Goal: Task Accomplishment & Management: Manage account settings

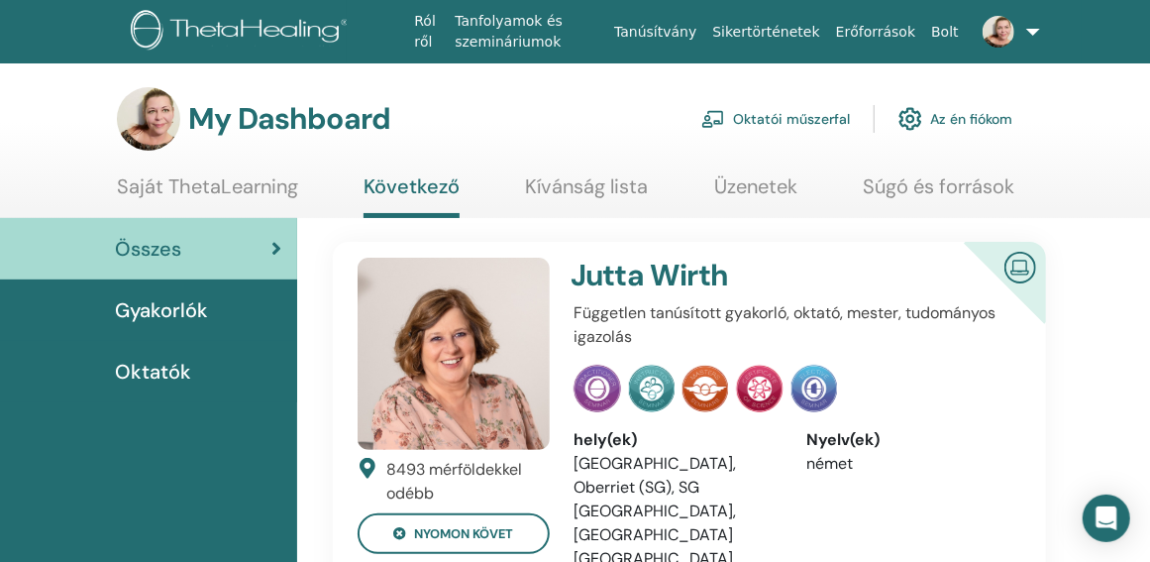
click at [180, 365] on span "Oktatók" at bounding box center [153, 372] width 76 height 30
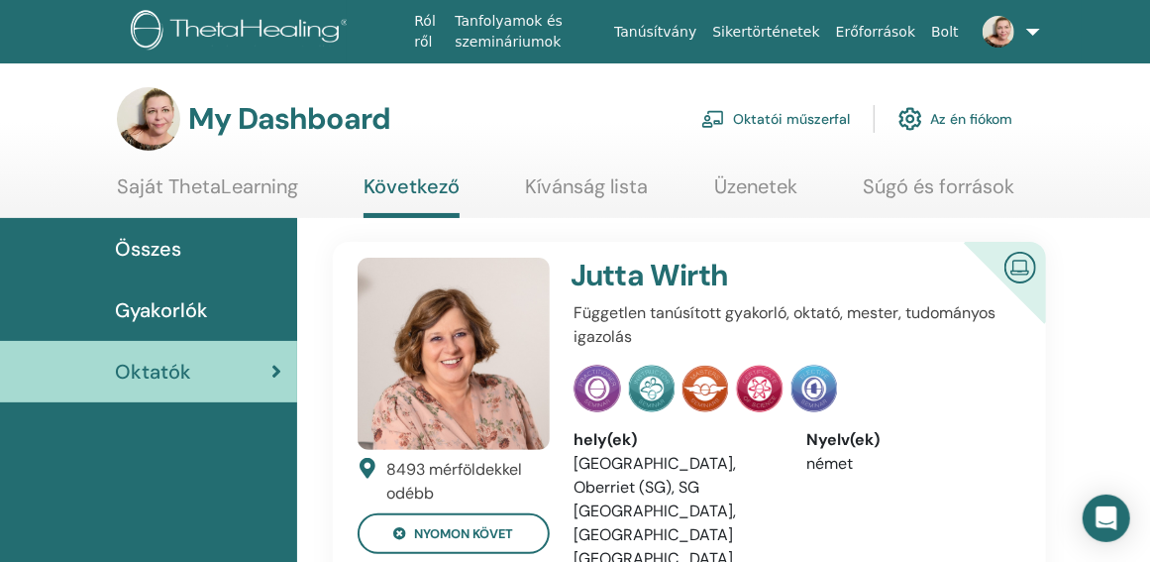
click at [1022, 27] on link at bounding box center [994, 31] width 55 height 63
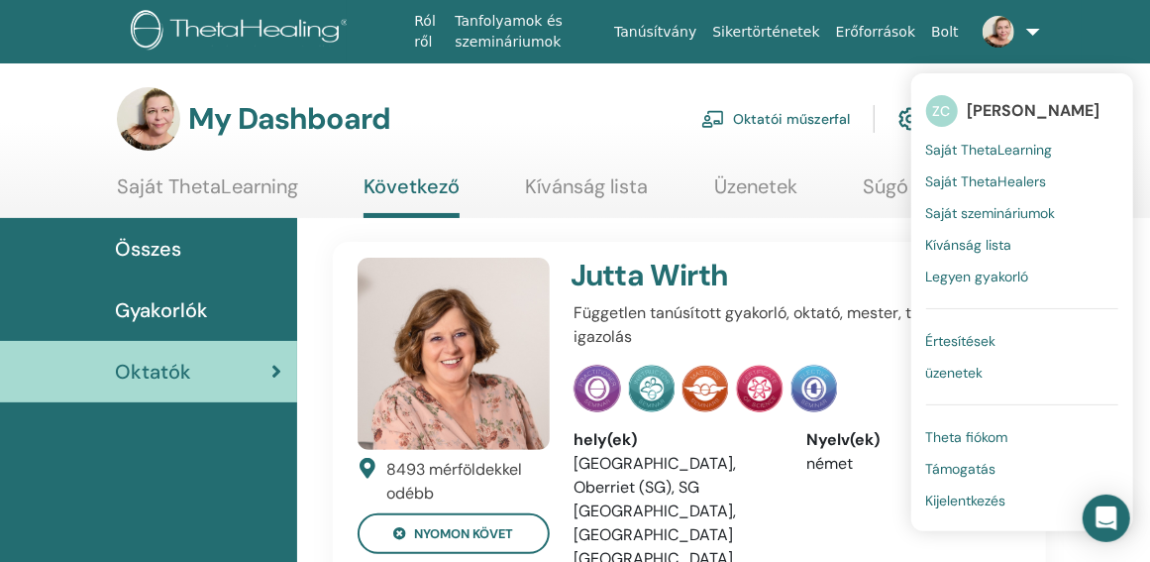
click at [984, 144] on span "Saját ThetaLearning" at bounding box center [989, 150] width 127 height 18
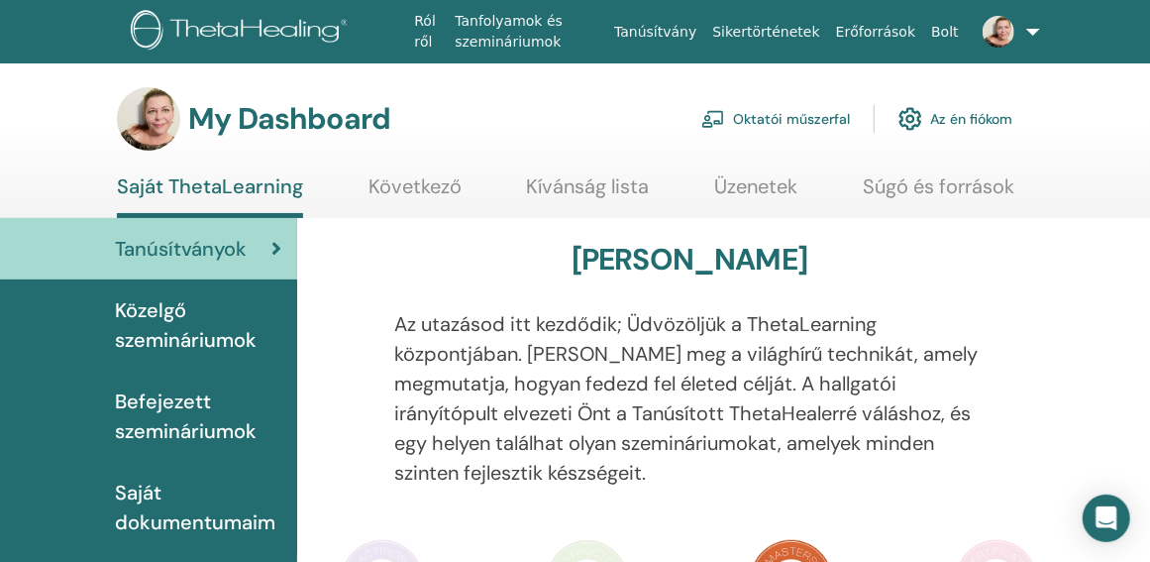
click at [234, 411] on span "Befejezett szemináriumok" at bounding box center [198, 415] width 166 height 59
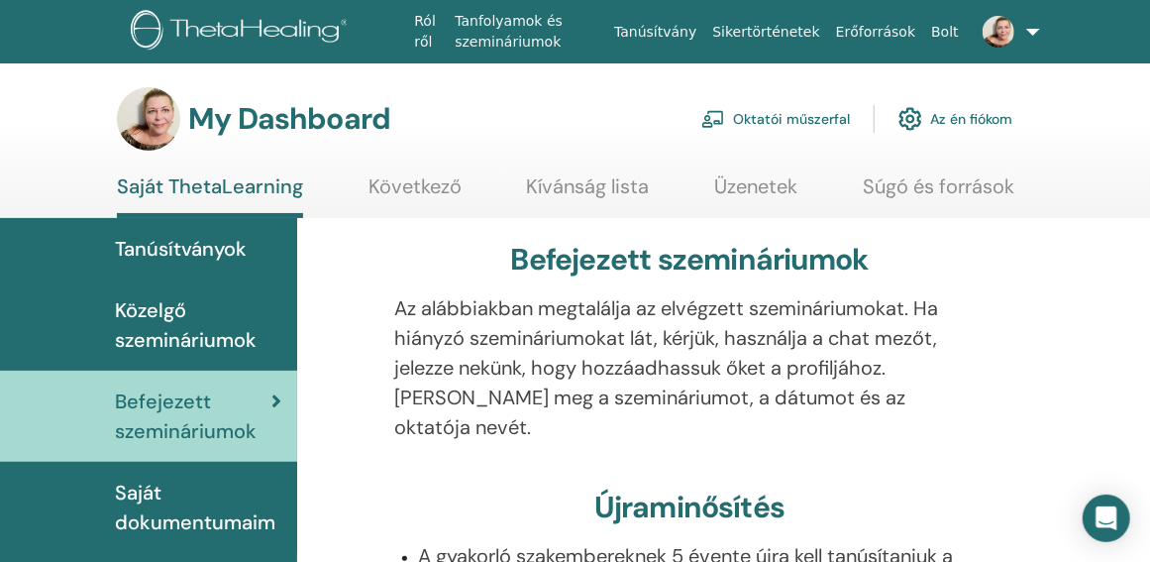
click at [224, 247] on span "Tanúsítványok" at bounding box center [181, 249] width 132 height 30
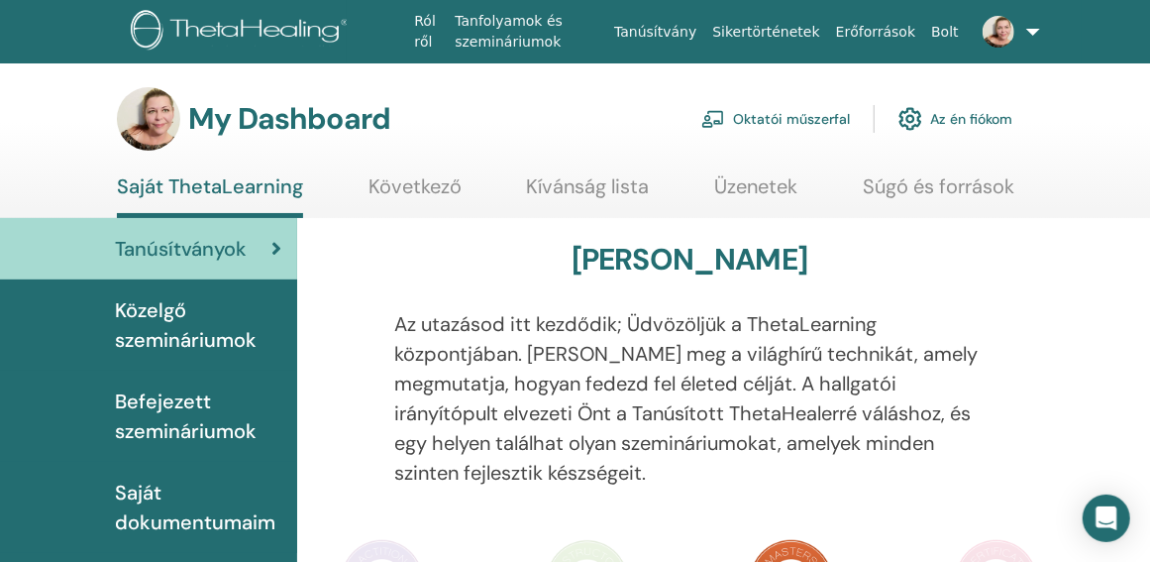
click at [808, 112] on link "Oktatói műszerfal" at bounding box center [775, 119] width 149 height 44
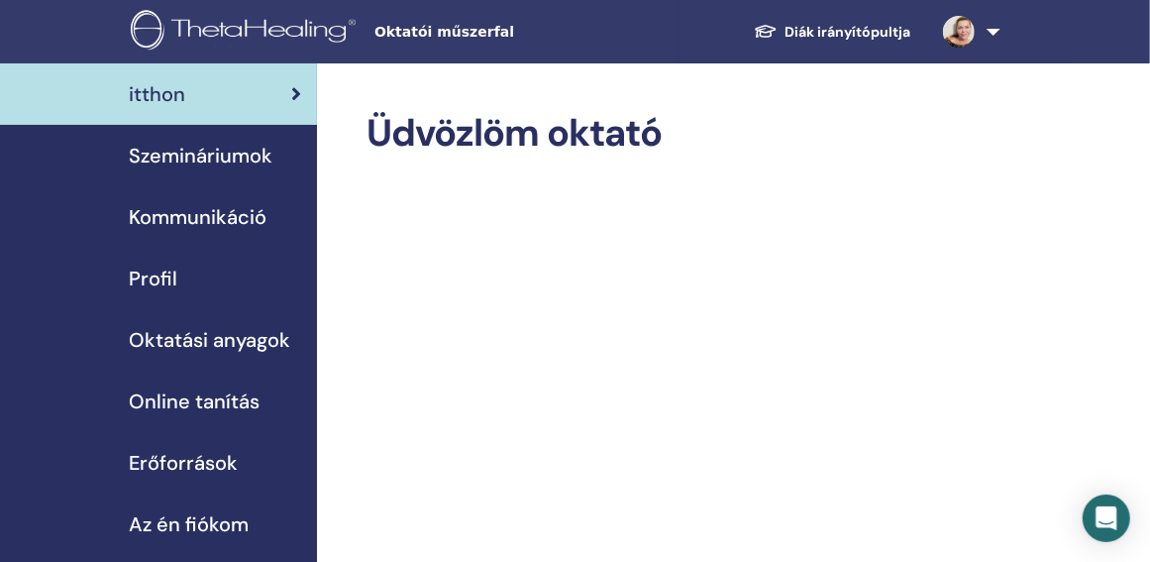
click at [239, 151] on span "Szemináriumok" at bounding box center [201, 156] width 144 height 30
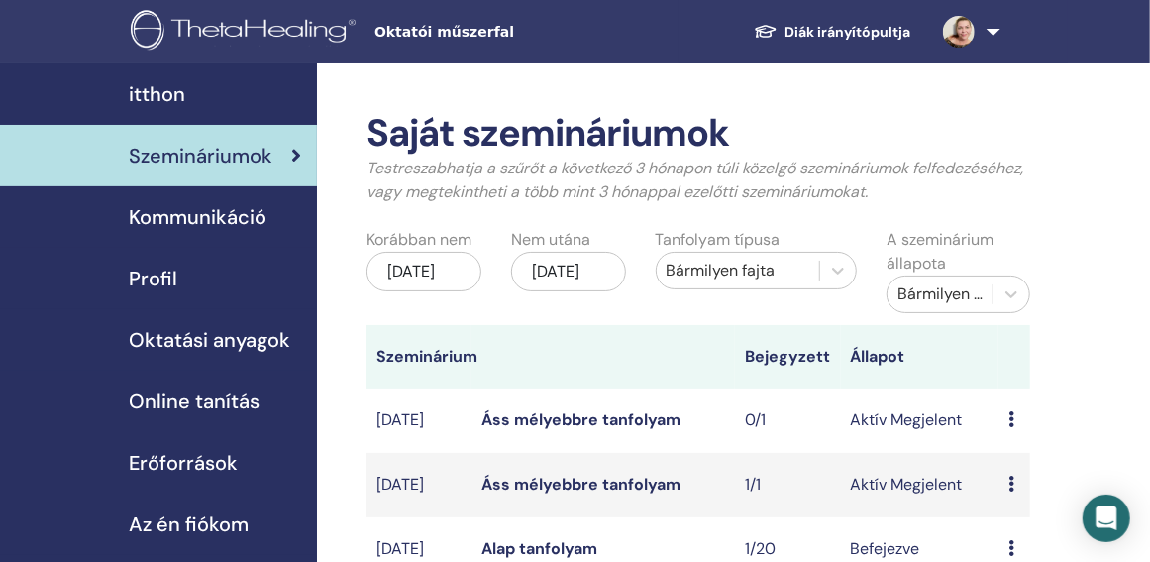
click at [1014, 486] on icon at bounding box center [1012, 484] width 6 height 16
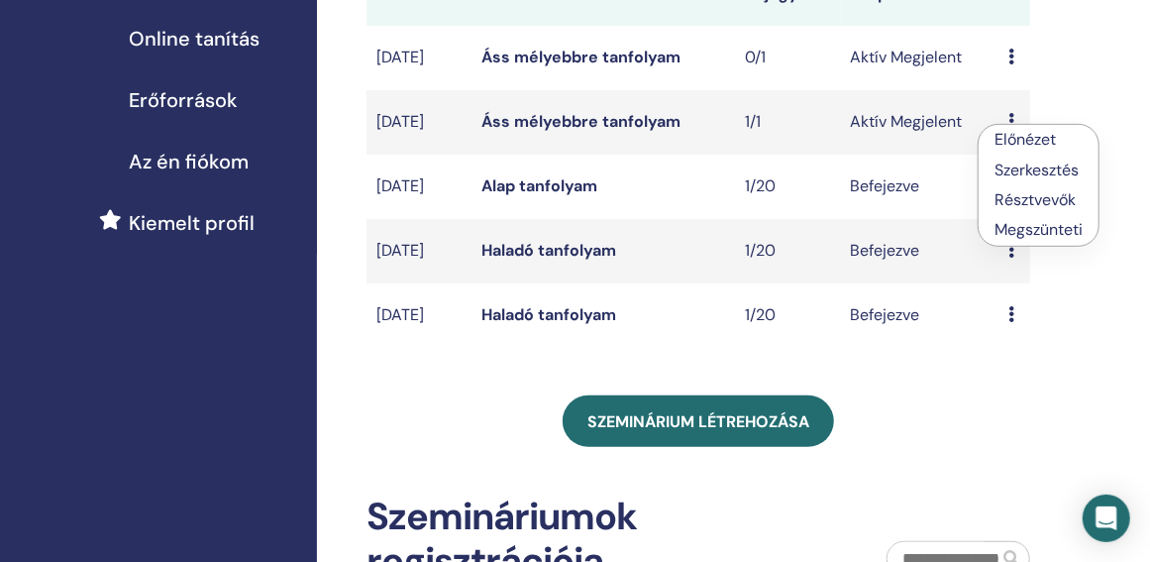
click at [1053, 192] on link "Résztvevők" at bounding box center [1035, 199] width 81 height 21
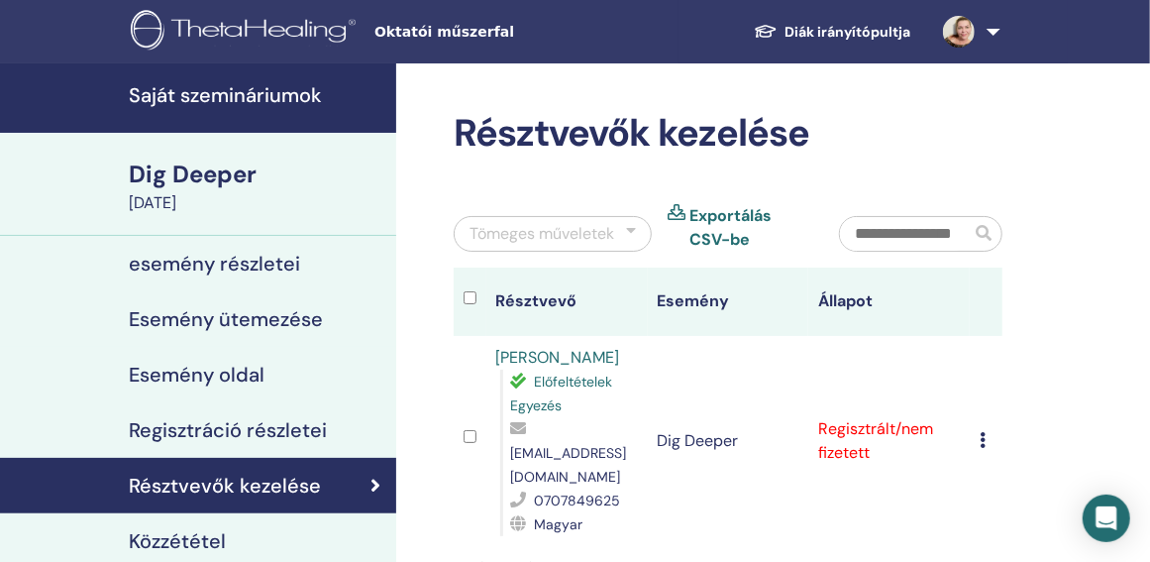
click at [983, 432] on icon at bounding box center [983, 440] width 6 height 16
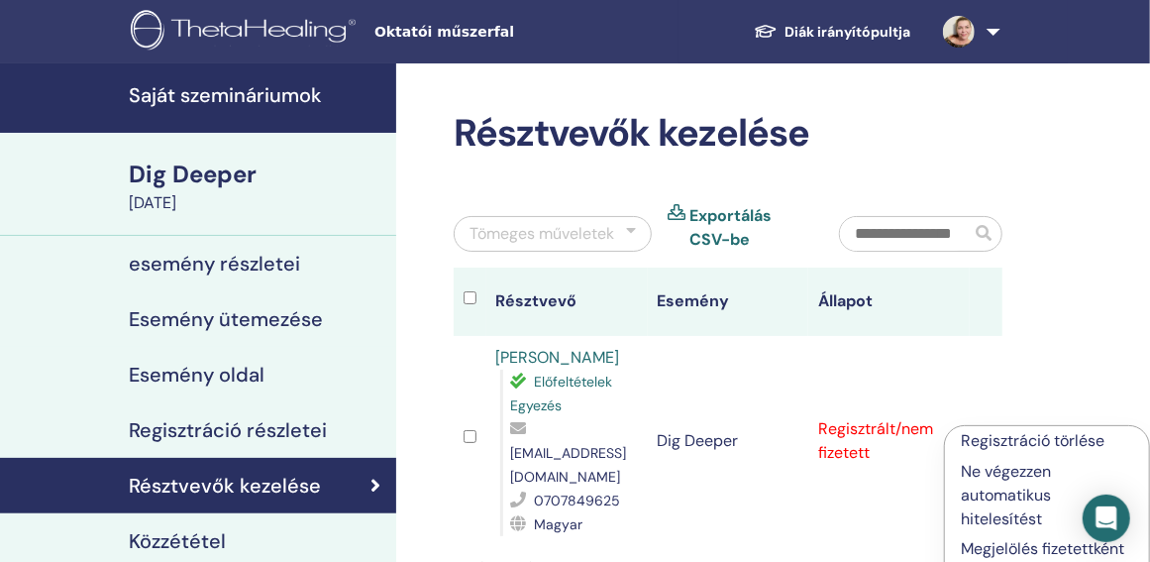
scroll to position [363, 0]
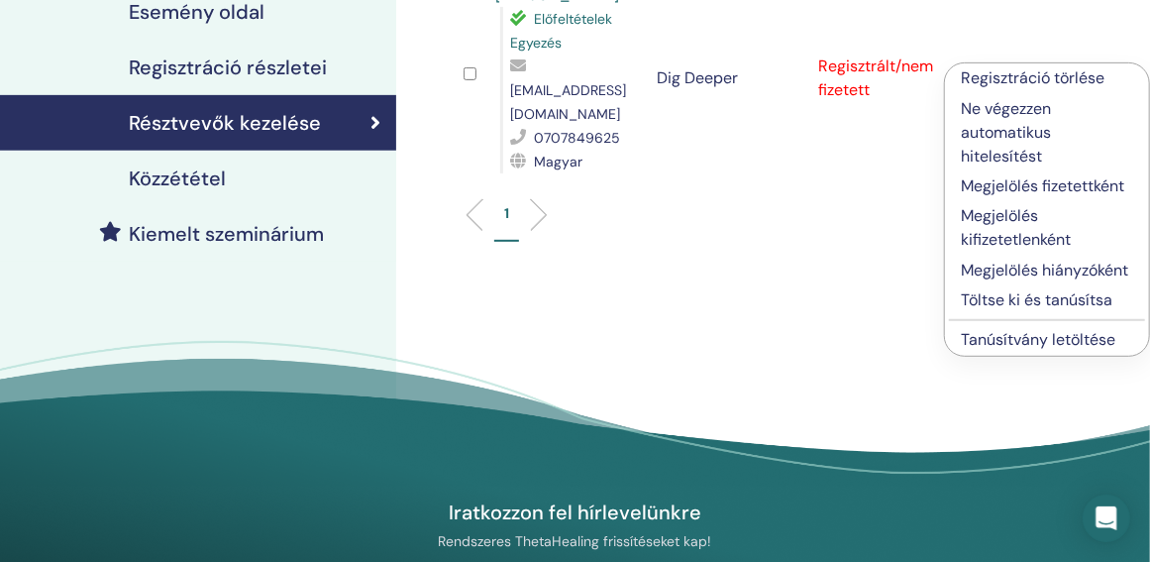
click at [1030, 177] on p "Megjelölés fizetettként" at bounding box center [1047, 186] width 172 height 24
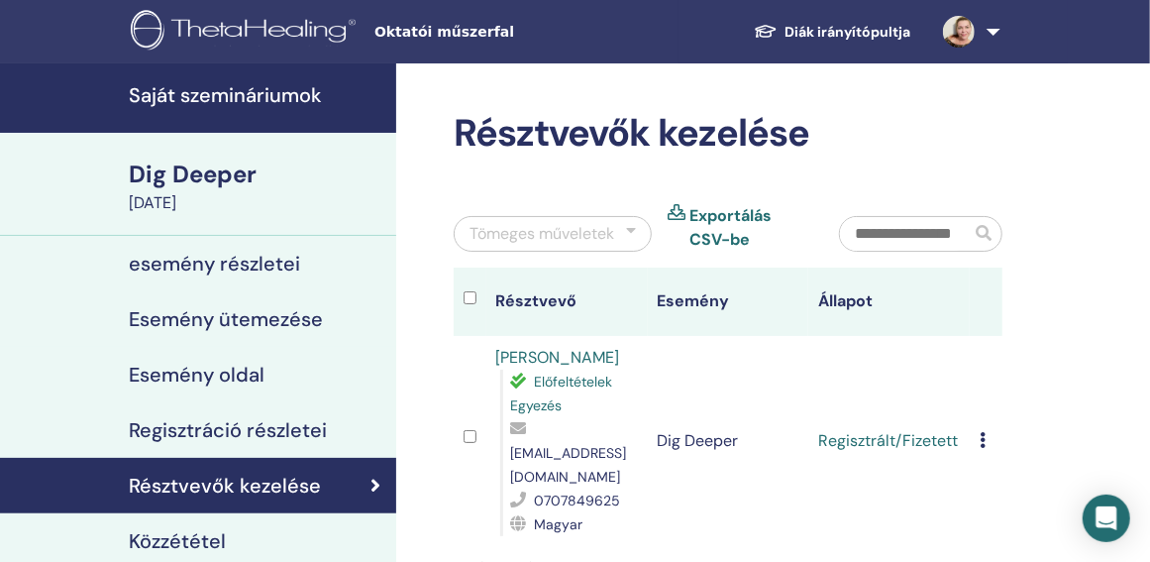
click at [983, 433] on icon at bounding box center [983, 440] width 6 height 16
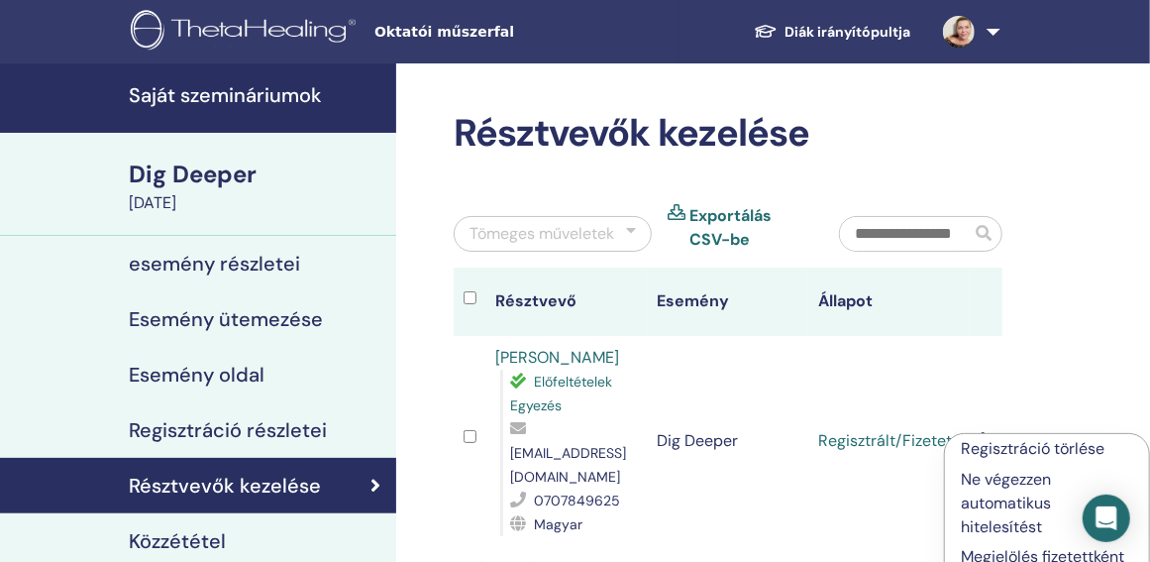
scroll to position [363, 0]
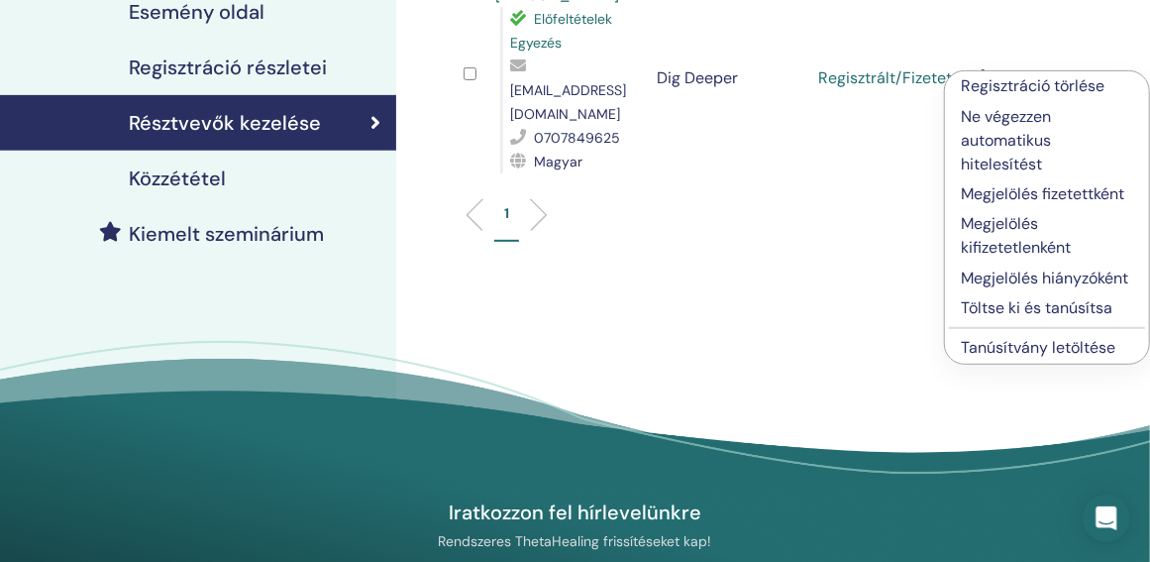
click at [1052, 304] on p "Töltse ki és tanúsítsa" at bounding box center [1047, 308] width 172 height 24
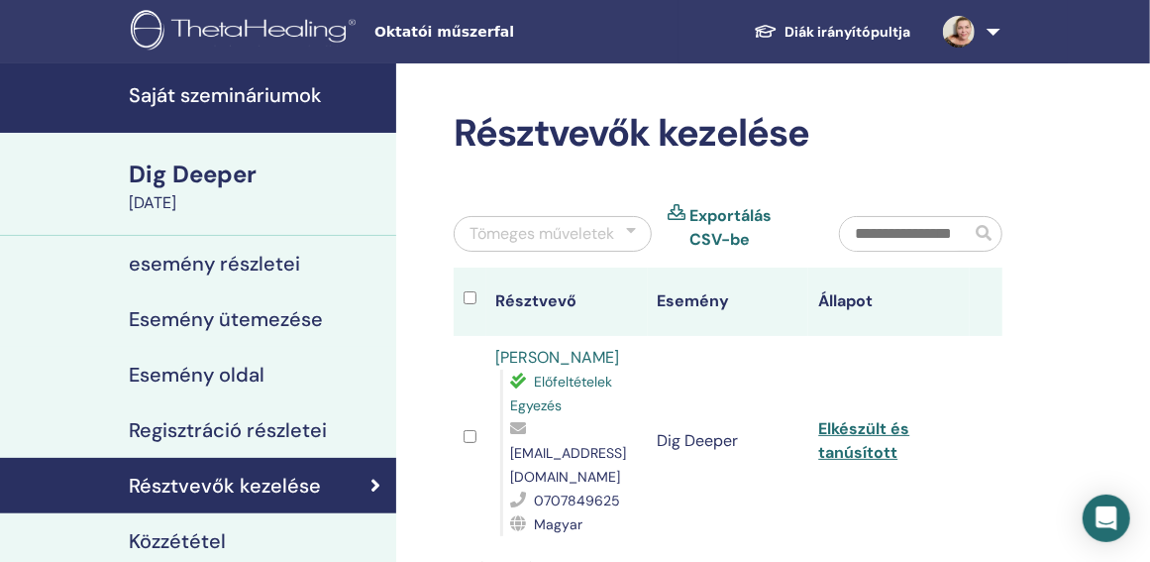
scroll to position [363, 0]
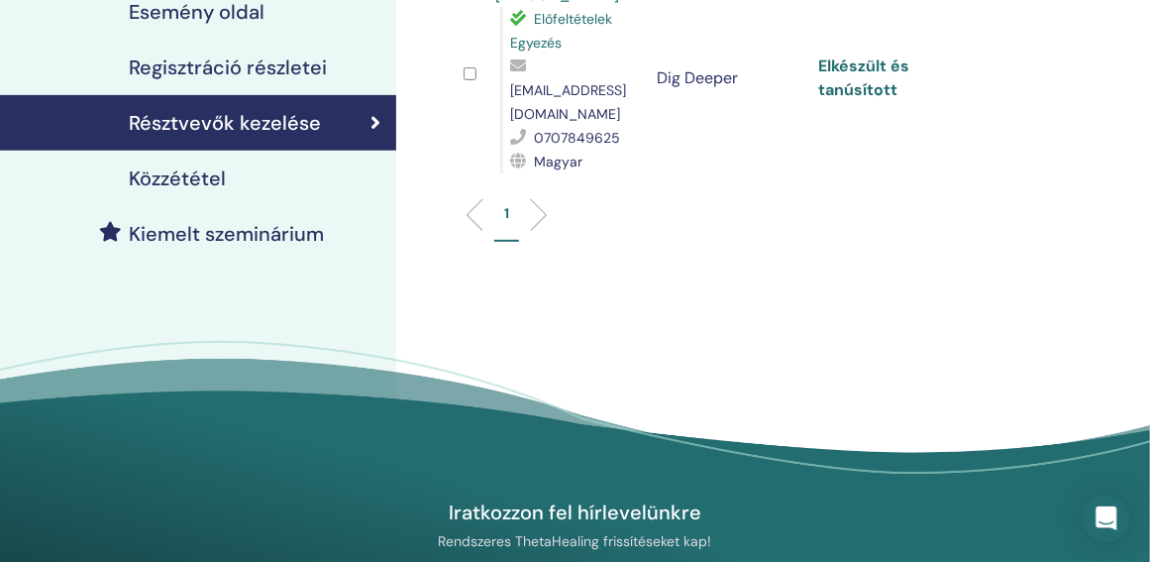
click at [864, 75] on link "Elkészült és tanúsított" at bounding box center [863, 77] width 91 height 45
